Goal: Task Accomplishment & Management: Complete application form

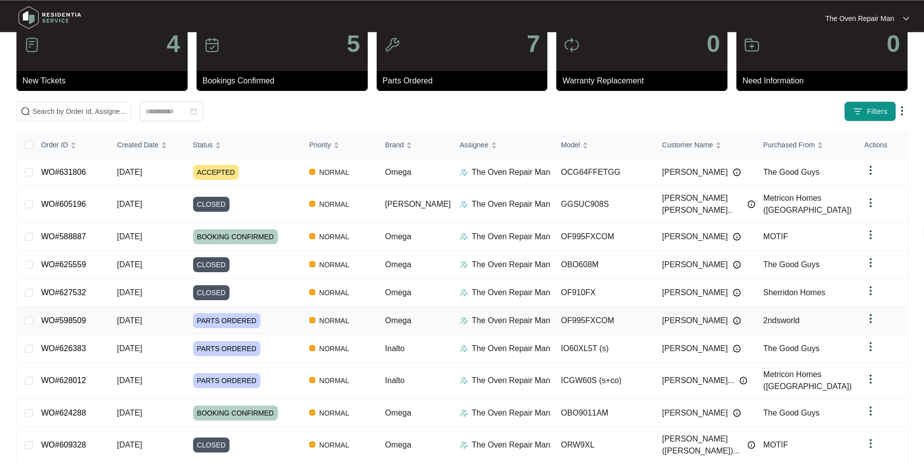
scroll to position [50, 0]
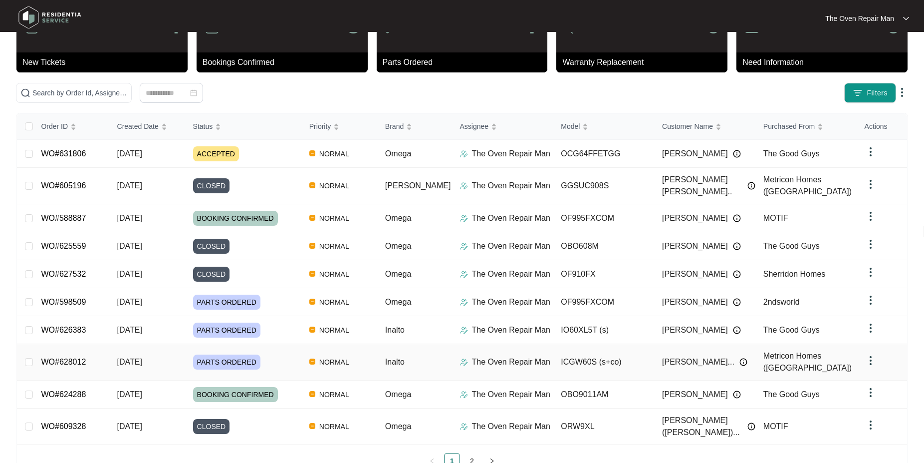
click at [58, 357] on link "WO#628012" at bounding box center [63, 361] width 45 height 8
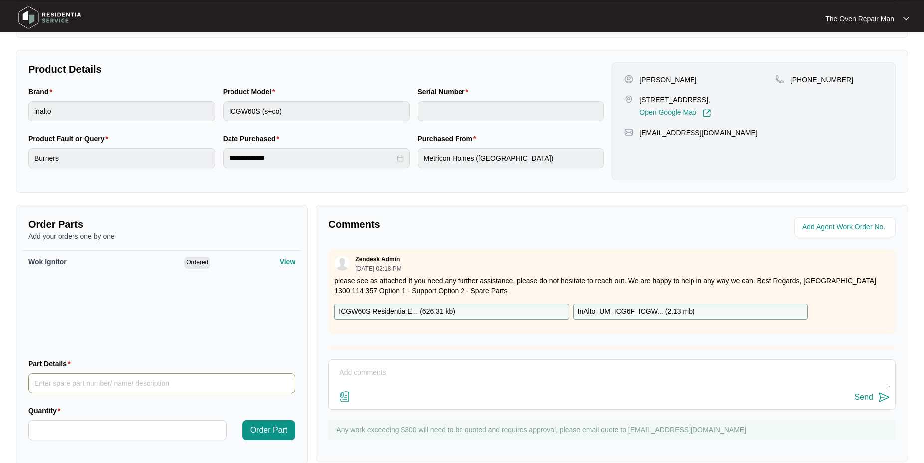
scroll to position [201, 0]
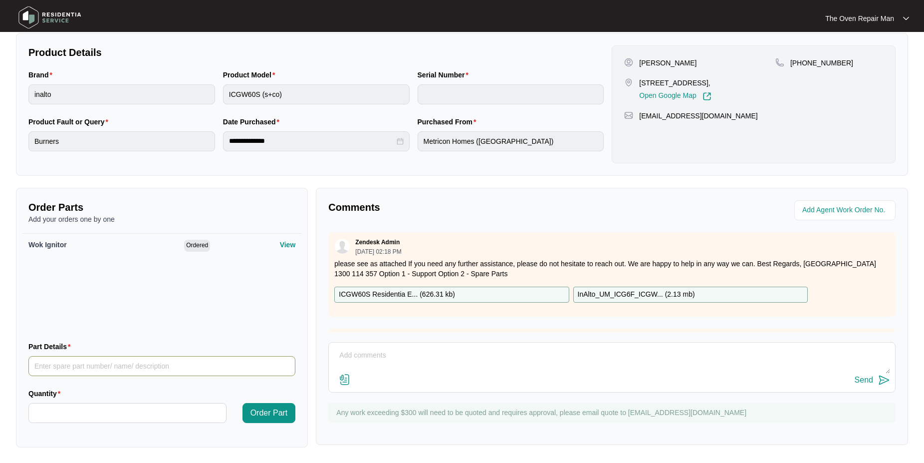
click at [100, 366] on input "Part Details" at bounding box center [161, 366] width 267 height 20
type input "SP10116"
click at [109, 416] on input "Quantity" at bounding box center [127, 412] width 197 height 19
type input "*"
click at [261, 410] on span "Order Part" at bounding box center [268, 413] width 37 height 12
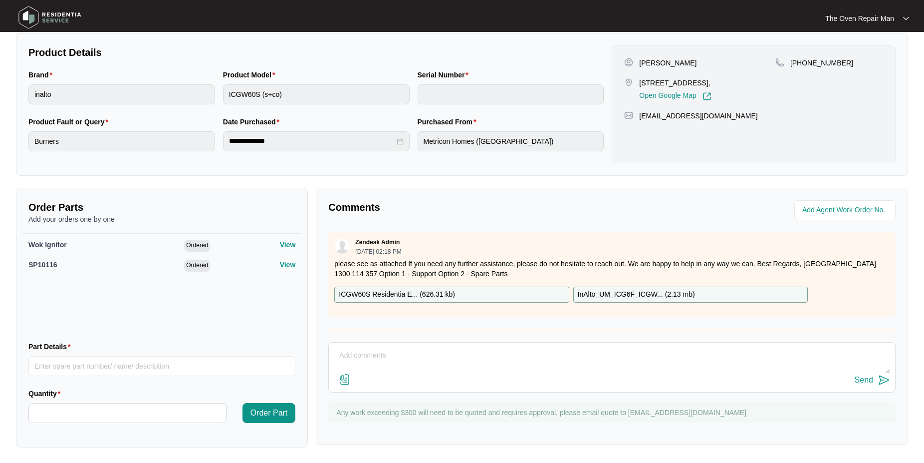
click at [351, 353] on textarea at bounding box center [612, 360] width 556 height 26
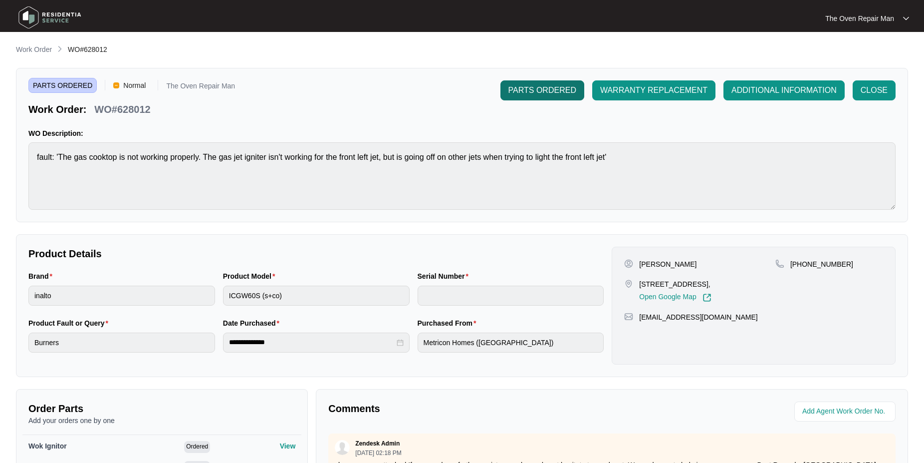
type textarea "PO 11480A Address 21 / 107 - 113 Heatherdale Rd Ringwood ( close 2.30pm Fridays…"
click at [538, 90] on span "PARTS ORDERED" at bounding box center [542, 90] width 68 height 12
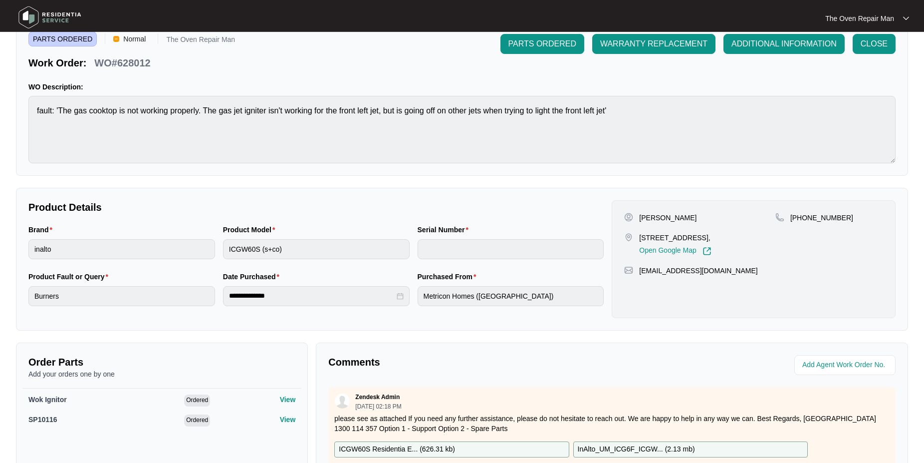
scroll to position [201, 0]
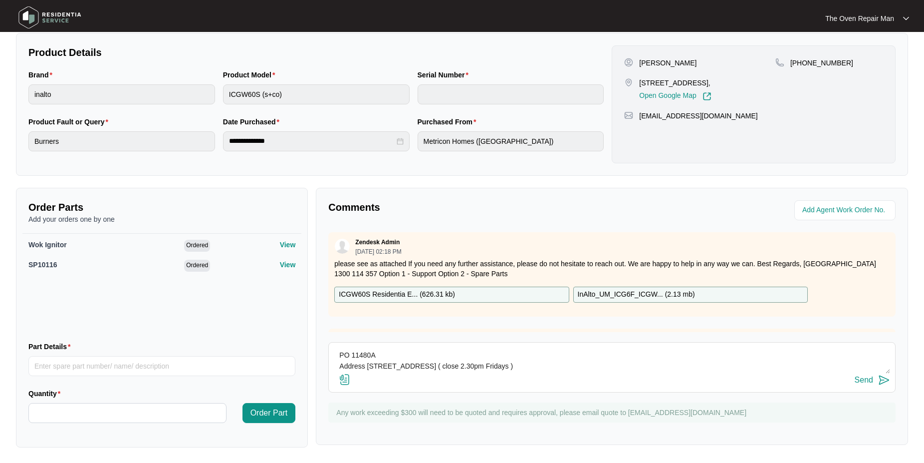
click at [882, 378] on img at bounding box center [884, 380] width 12 height 12
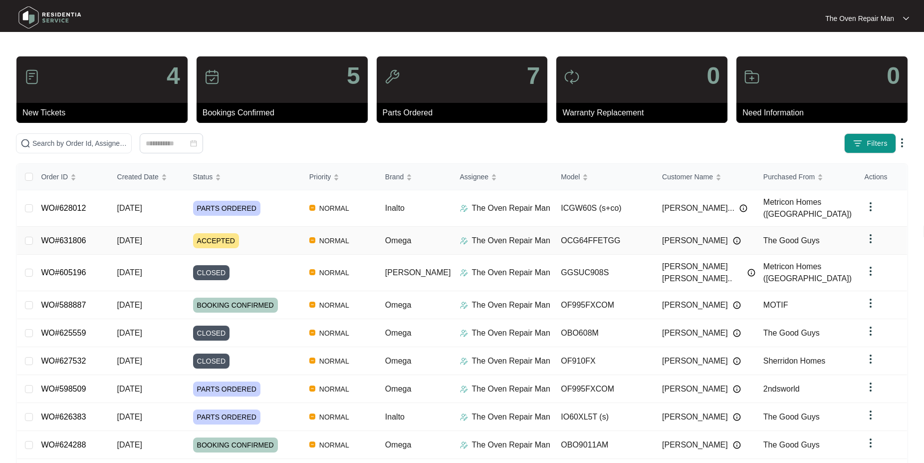
scroll to position [50, 0]
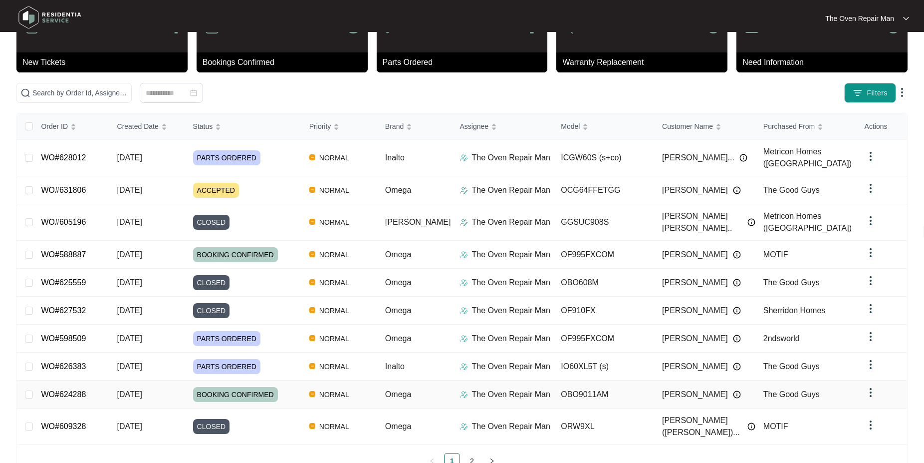
click at [64, 390] on link "WO#624288" at bounding box center [63, 394] width 45 height 8
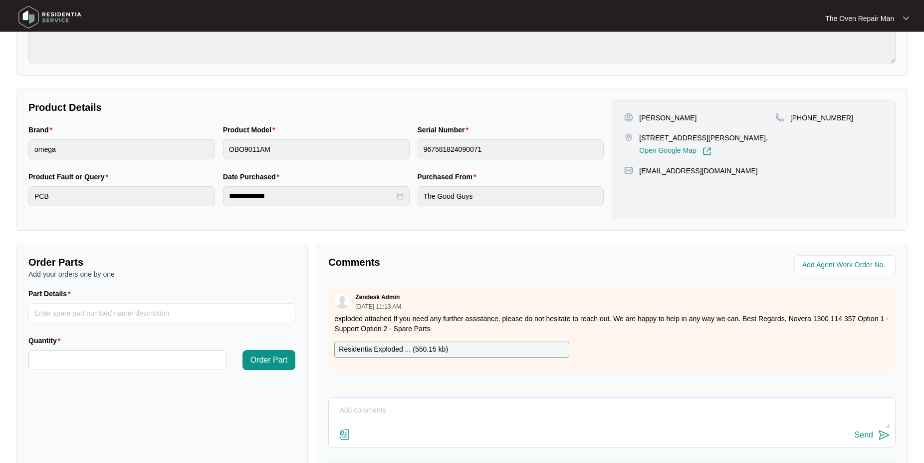
scroll to position [199, 0]
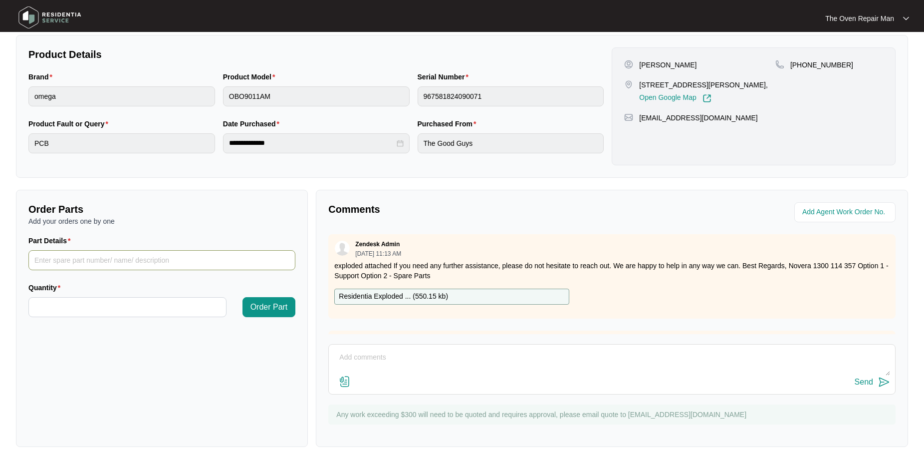
click at [82, 261] on input "Part Details" at bounding box center [161, 260] width 267 height 20
type input "SP20522"
click at [123, 305] on input "Quantity" at bounding box center [127, 306] width 197 height 19
type input "*"
click at [257, 307] on span "Order Part" at bounding box center [268, 307] width 37 height 12
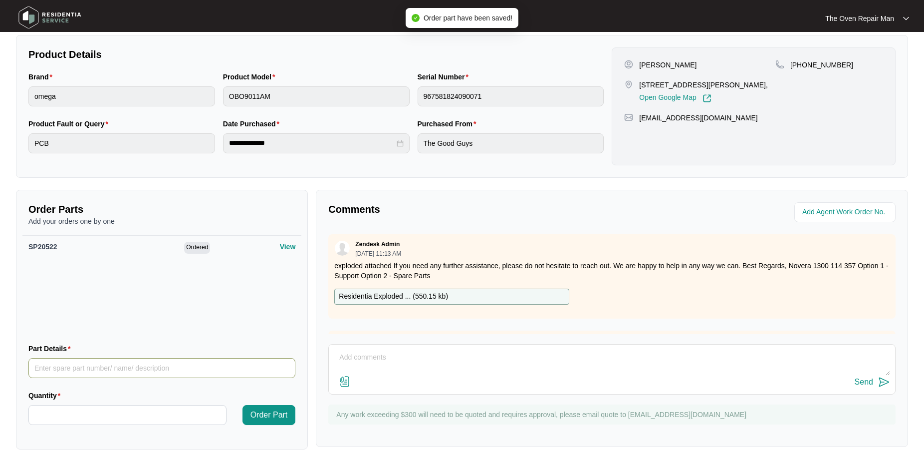
click at [60, 365] on input "Part Details" at bounding box center [161, 368] width 267 height 20
type input "SP20523"
click at [131, 407] on input "Quantity" at bounding box center [127, 414] width 197 height 19
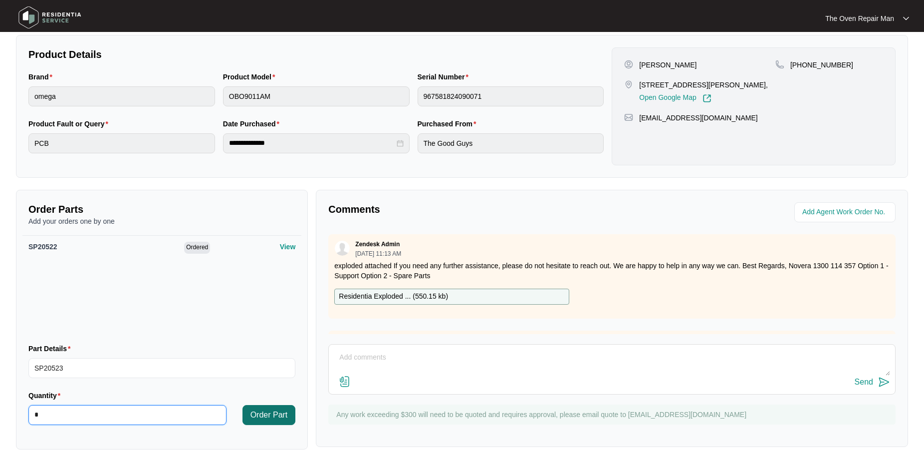
type input "*"
click at [256, 416] on span "Order Part" at bounding box center [268, 415] width 37 height 12
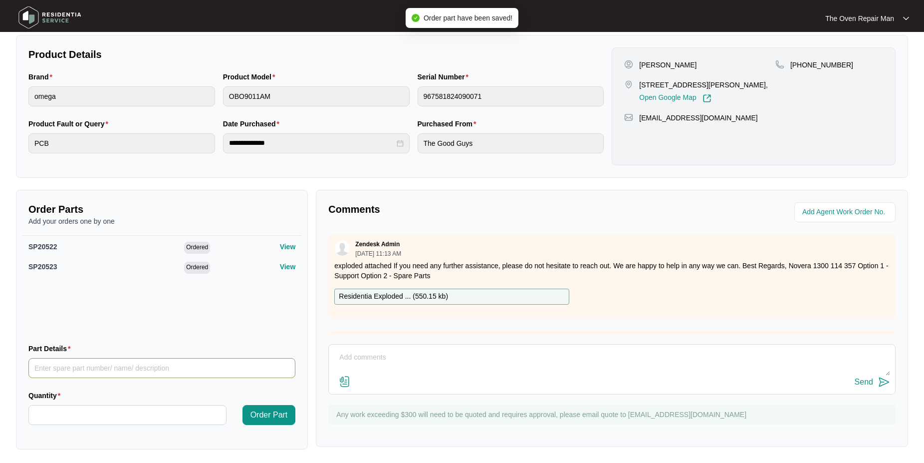
click at [66, 366] on input "Part Details" at bounding box center [161, 368] width 267 height 20
type input "SP20525"
click at [76, 411] on input "Quantity" at bounding box center [127, 414] width 197 height 19
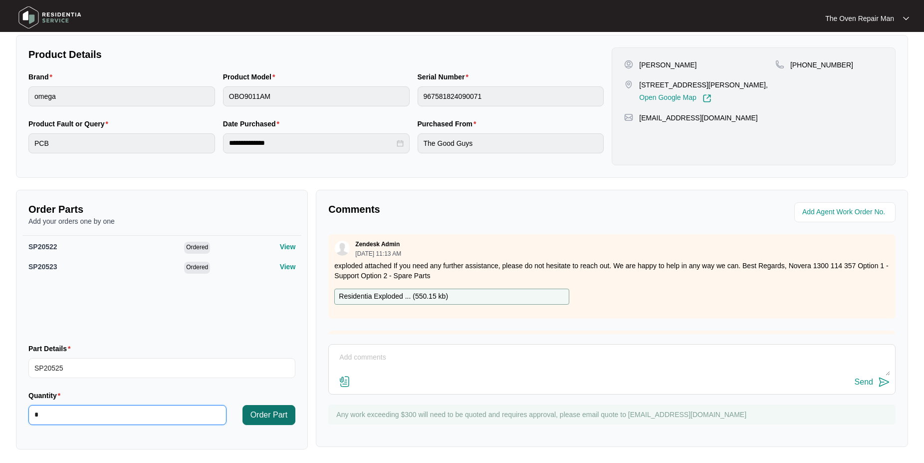
type input "*"
click at [274, 417] on span "Order Part" at bounding box center [268, 415] width 37 height 12
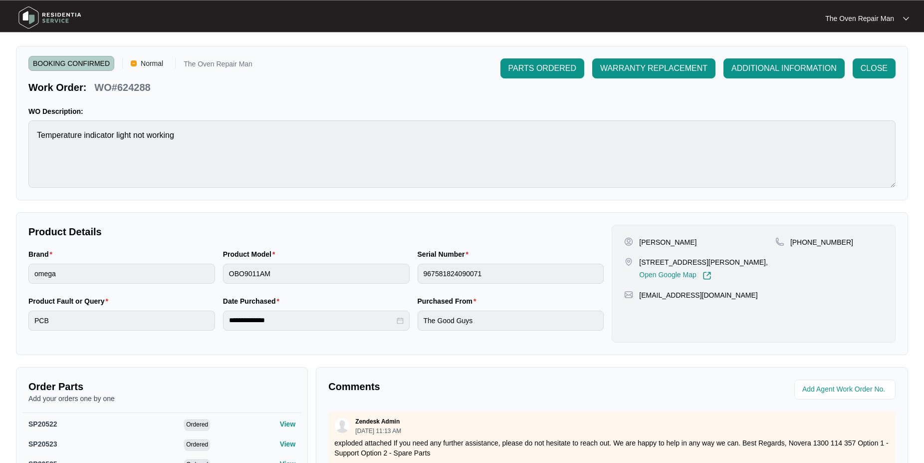
scroll to position [0, 0]
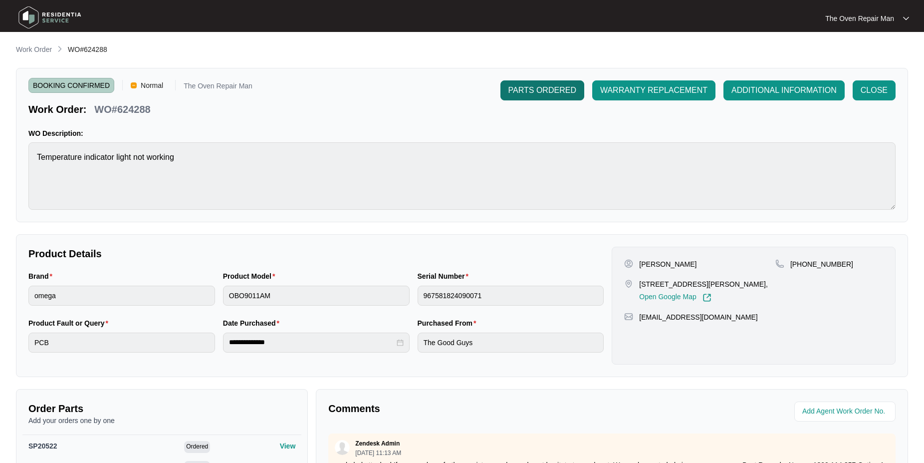
click at [562, 91] on span "PARTS ORDERED" at bounding box center [542, 90] width 68 height 12
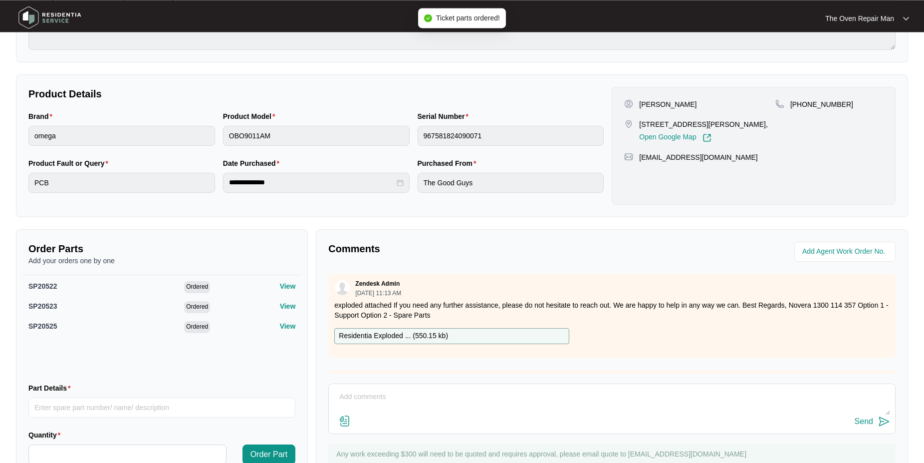
scroll to position [201, 0]
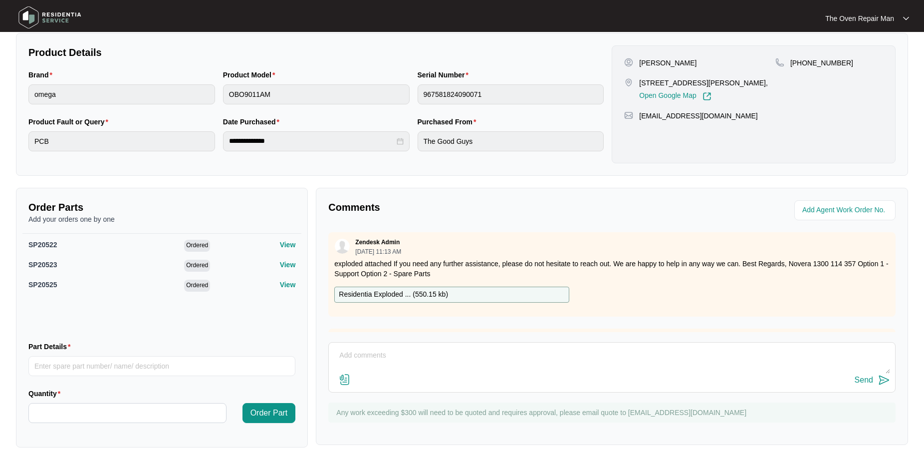
click at [374, 353] on textarea at bounding box center [612, 360] width 556 height 26
type textarea "p"
type textarea "PO 11344P Address [STREET_ADDRESS]( close 2.30pm [DATE] )"
click at [878, 379] on img at bounding box center [884, 380] width 12 height 12
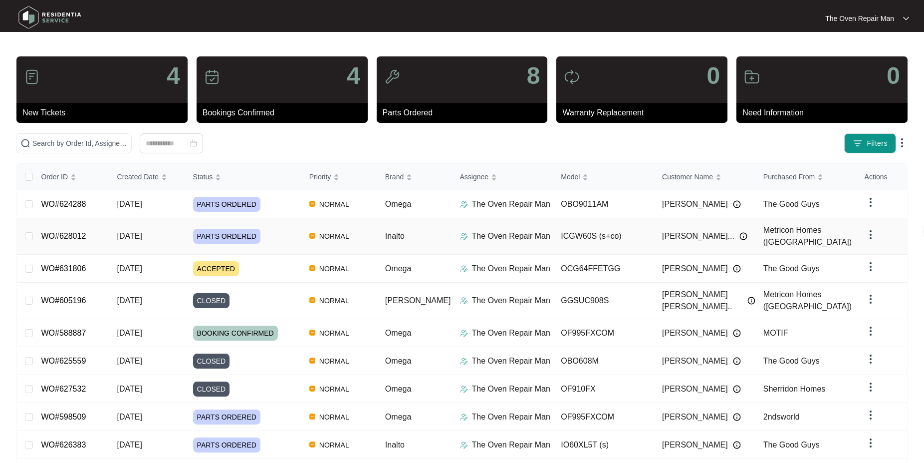
click at [71, 232] on link "WO#628012" at bounding box center [63, 236] width 45 height 8
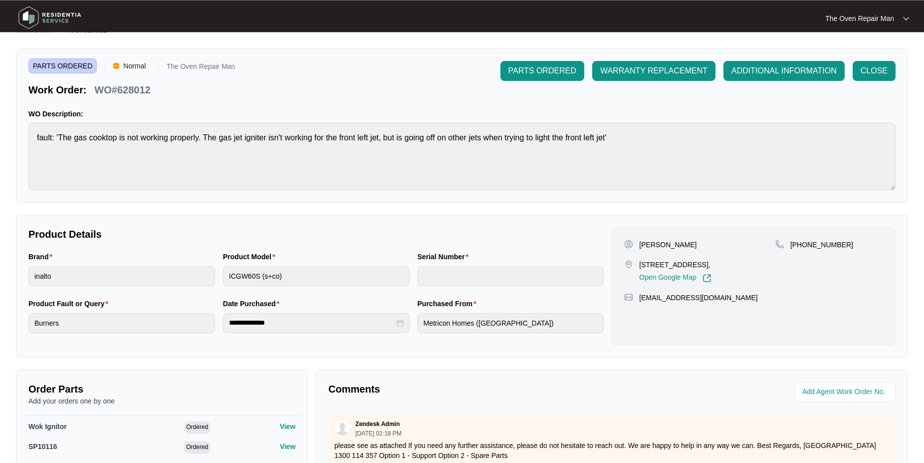
scroll to position [201, 0]
